Goal: Find specific fact: Find specific fact

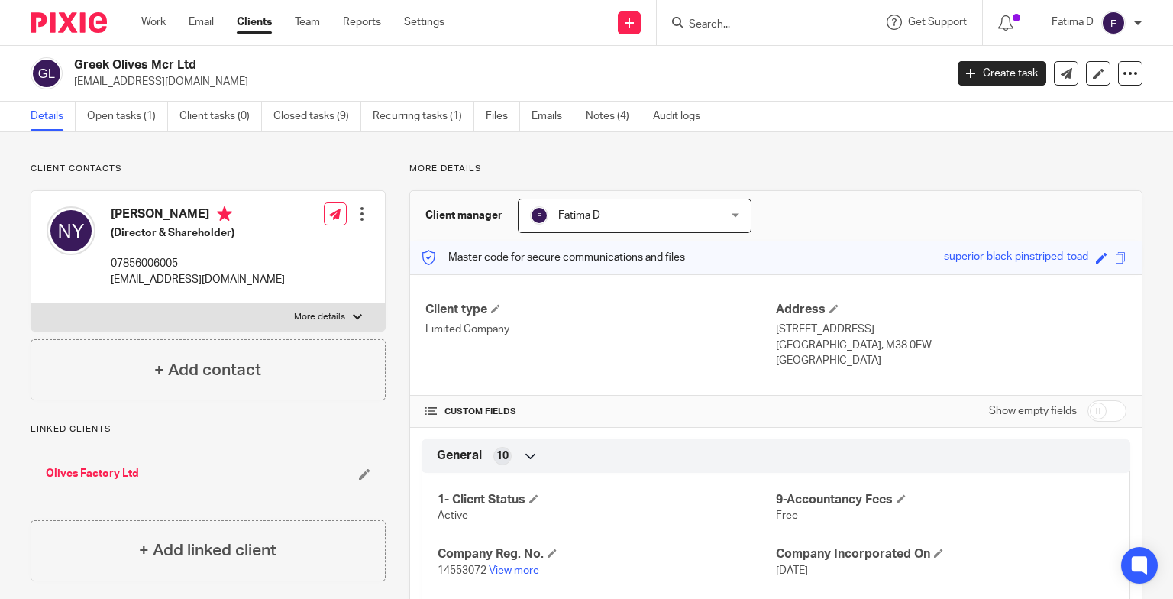
click at [708, 22] on input "Search" at bounding box center [755, 25] width 137 height 14
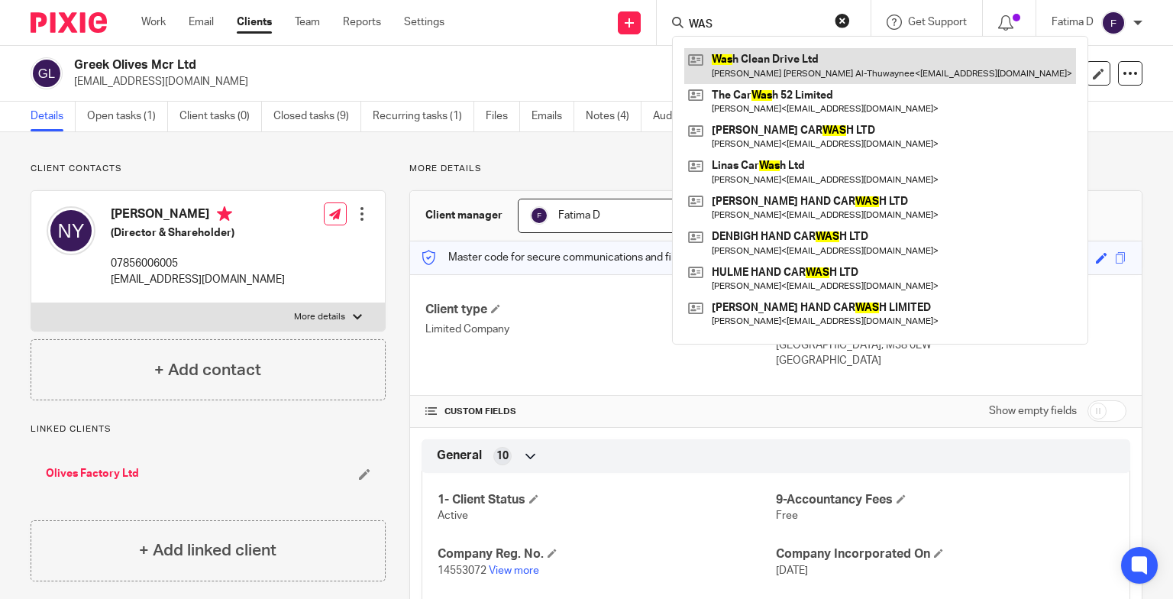
type input "WAS"
click at [731, 57] on link at bounding box center [880, 65] width 392 height 35
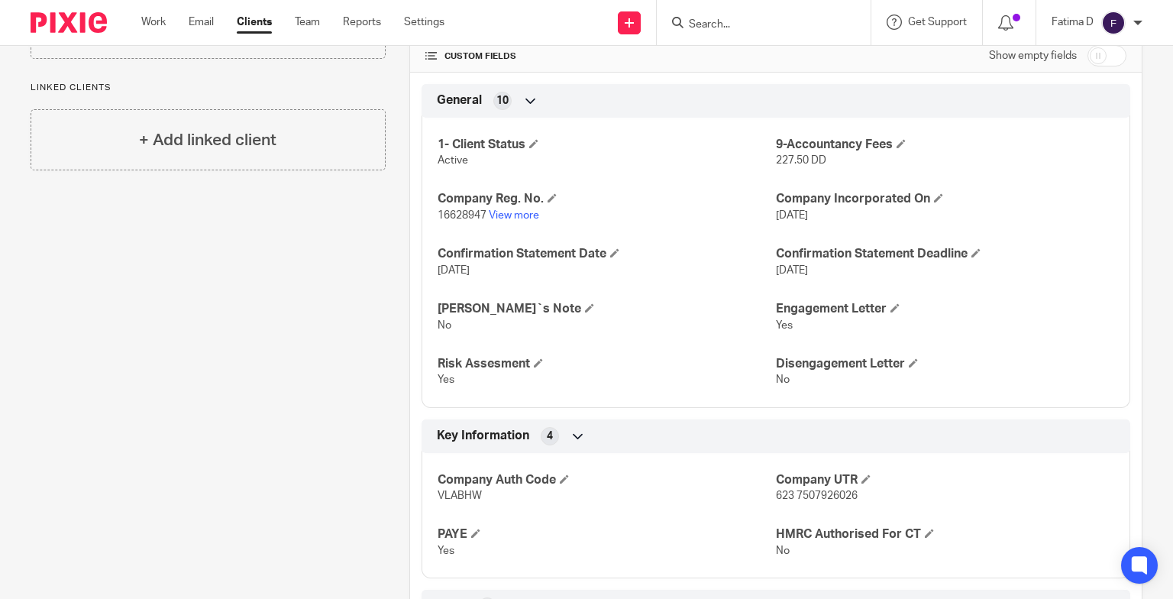
scroll to position [382, 0]
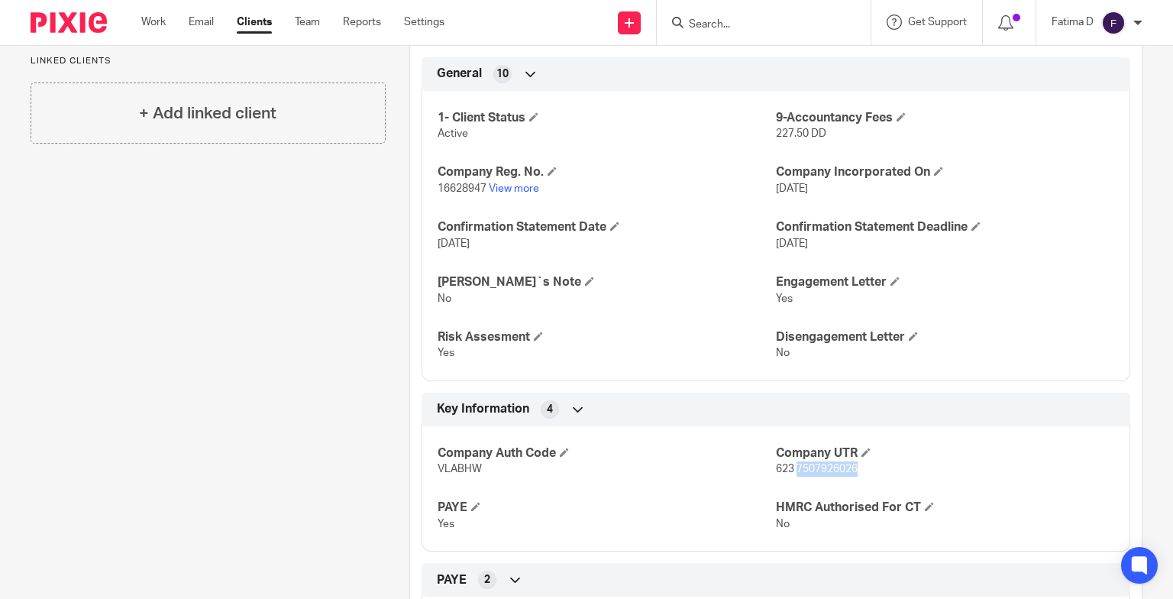
drag, startPoint x: 853, startPoint y: 470, endPoint x: 790, endPoint y: 469, distance: 63.4
click at [790, 469] on p "623 7507926026" at bounding box center [945, 468] width 338 height 15
copy span "7507926026"
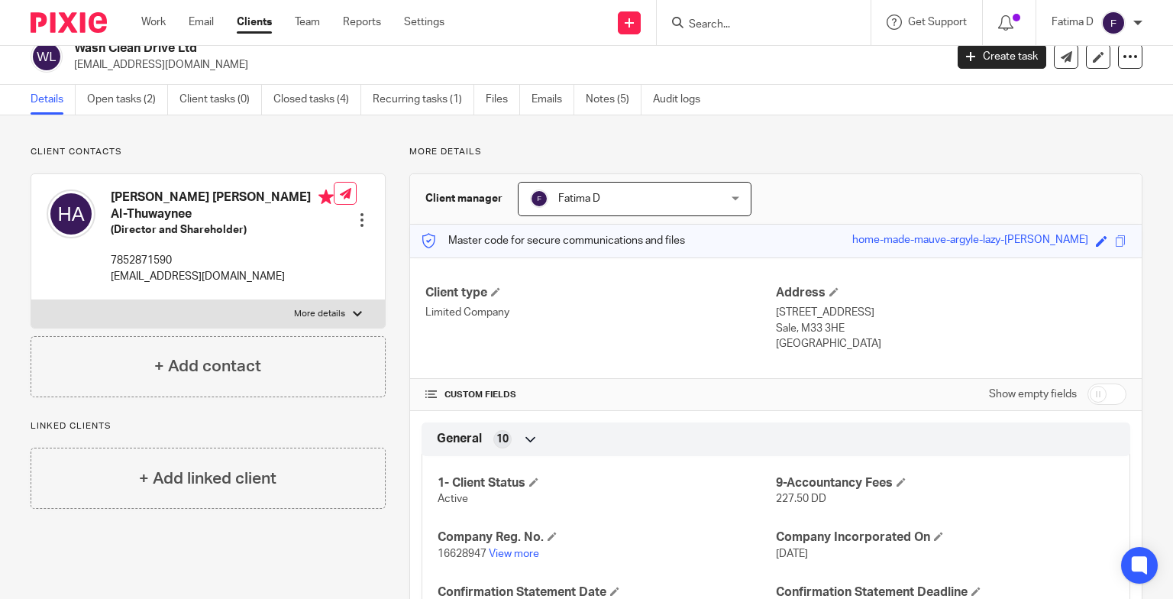
scroll to position [0, 0]
